Goal: Navigation & Orientation: Find specific page/section

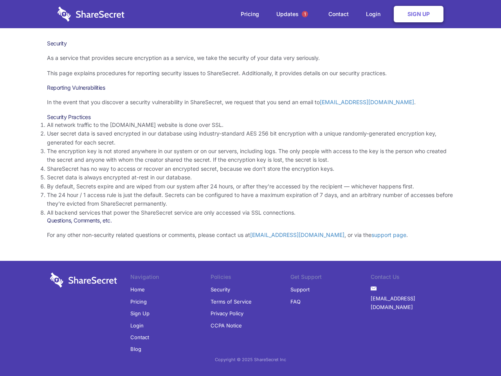
click at [250, 188] on li "By default, Secrets expire and are wiped from our system after 24 hours, or aft…" at bounding box center [250, 186] width 407 height 9
click at [305, 14] on span "1" at bounding box center [305, 14] width 6 height 6
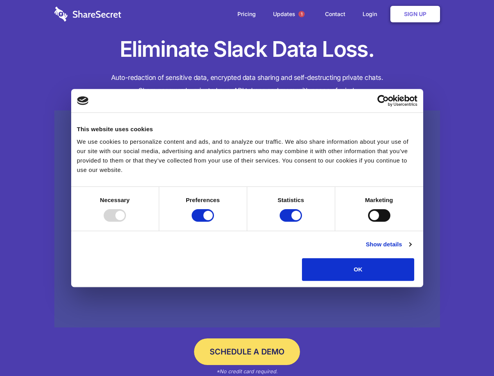
click at [126, 221] on div at bounding box center [115, 215] width 22 height 13
click at [214, 221] on input "Preferences" at bounding box center [203, 215] width 22 height 13
checkbox input "false"
click at [292, 221] on input "Statistics" at bounding box center [291, 215] width 22 height 13
checkbox input "false"
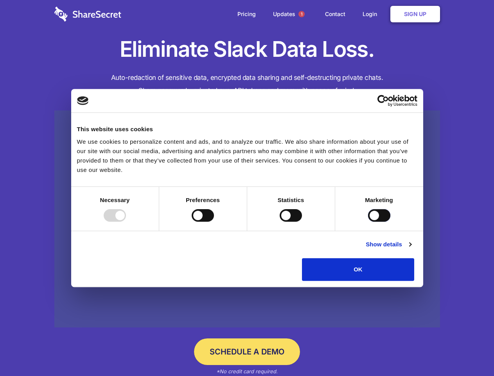
click at [368, 221] on input "Marketing" at bounding box center [379, 215] width 22 height 13
checkbox input "true"
click at [411, 249] on link "Show details" at bounding box center [388, 243] width 45 height 9
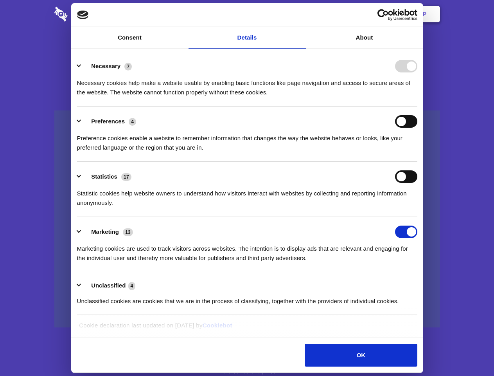
click at [417, 106] on li "Necessary 7 Necessary cookies help make a website usable by enabling basic func…" at bounding box center [247, 78] width 340 height 55
click at [301, 14] on span "1" at bounding box center [301, 14] width 6 height 6
